Goal: Transaction & Acquisition: Purchase product/service

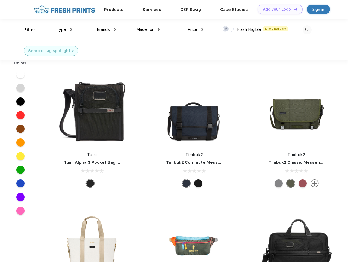
click at [278, 9] on link "Add your Logo Design Tool" at bounding box center [279, 10] width 45 height 10
click at [0, 0] on div "Design Tool" at bounding box center [0, 0] width 0 height 0
click at [293, 9] on link "Add your Logo Design Tool" at bounding box center [279, 10] width 45 height 10
click at [26, 30] on div "Filter" at bounding box center [29, 30] width 11 height 6
click at [64, 29] on span "Type" at bounding box center [62, 29] width 10 height 5
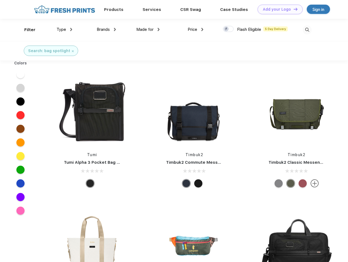
click at [106, 29] on span "Brands" at bounding box center [103, 29] width 13 height 5
click at [148, 29] on span "Made for" at bounding box center [144, 29] width 17 height 5
click at [195, 29] on span "Price" at bounding box center [193, 29] width 10 height 5
click at [228, 29] on div at bounding box center [228, 29] width 11 height 6
click at [226, 29] on input "checkbox" at bounding box center [225, 28] width 4 height 4
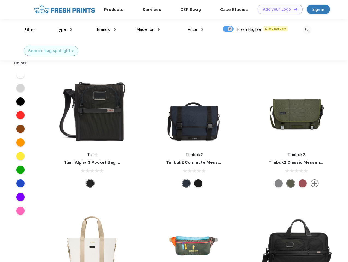
click at [307, 30] on img at bounding box center [306, 29] width 9 height 9
